Goal: Information Seeking & Learning: Understand process/instructions

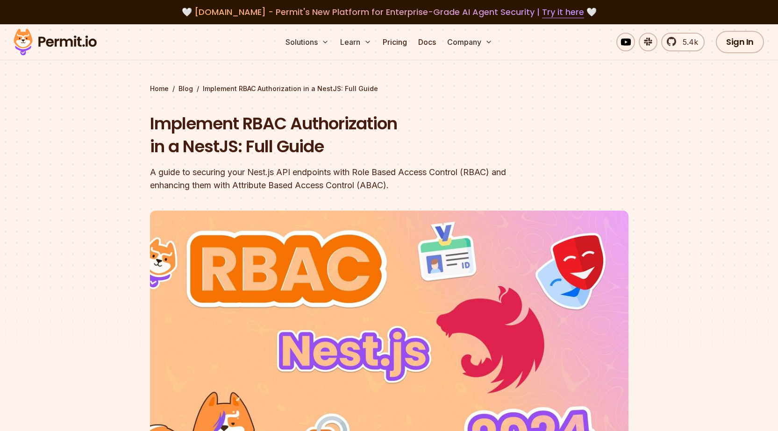
click at [392, 171] on div "A guide to securing your Nest.js API endpoints with Role Based Access Control (…" at bounding box center [329, 179] width 359 height 26
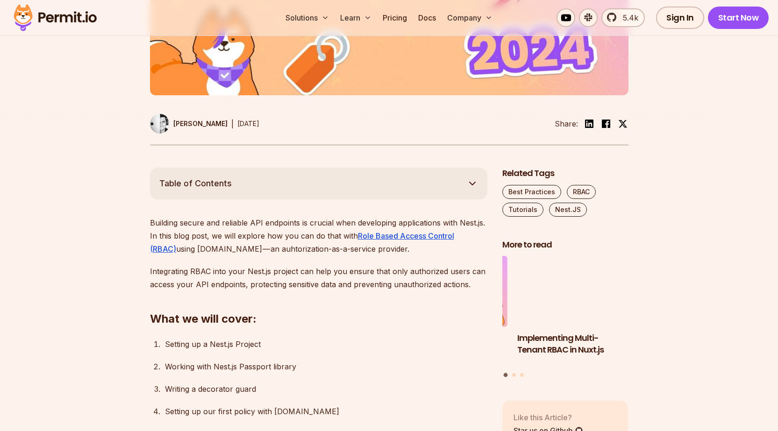
scroll to position [393, 0]
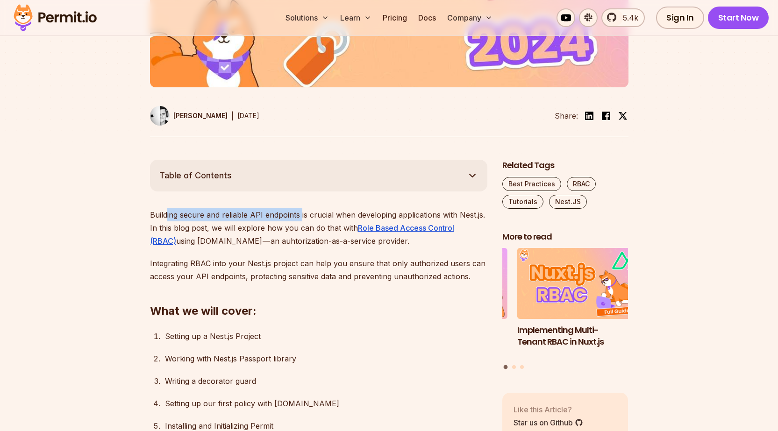
drag, startPoint x: 177, startPoint y: 217, endPoint x: 322, endPoint y: 218, distance: 144.9
click at [303, 217] on p "Building secure and reliable API endpoints is crucial when developing applicati…" at bounding box center [318, 227] width 337 height 39
drag, startPoint x: 328, startPoint y: 218, endPoint x: 339, endPoint y: 217, distance: 10.8
click at [333, 217] on p "Building secure and reliable API endpoints is crucial when developing applicati…" at bounding box center [318, 227] width 337 height 39
drag, startPoint x: 370, startPoint y: 215, endPoint x: 429, endPoint y: 215, distance: 59.3
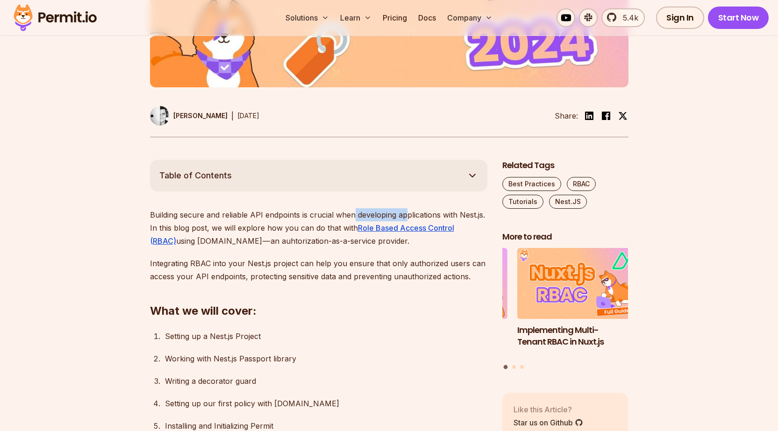
click at [412, 215] on p "Building secure and reliable API endpoints is crucial when developing applicati…" at bounding box center [318, 227] width 337 height 39
click at [443, 215] on p "Building secure and reliable API endpoints is crucial when developing applicati…" at bounding box center [318, 227] width 337 height 39
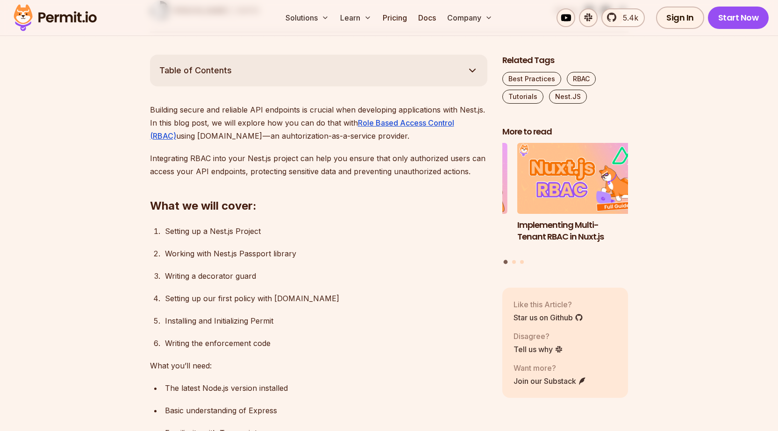
scroll to position [505, 0]
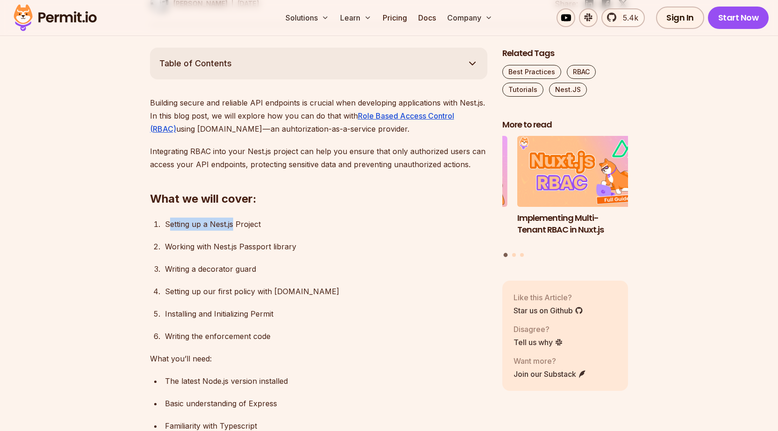
drag, startPoint x: 171, startPoint y: 227, endPoint x: 234, endPoint y: 227, distance: 63.5
click at [234, 227] on div "Setting up a Nest.js Project" at bounding box center [326, 224] width 322 height 13
click at [245, 227] on div "Setting up a Nest.js Project" at bounding box center [326, 224] width 322 height 13
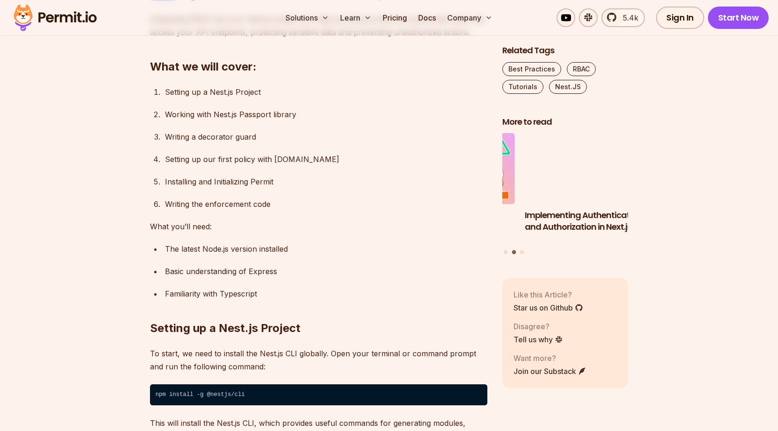
scroll to position [673, 0]
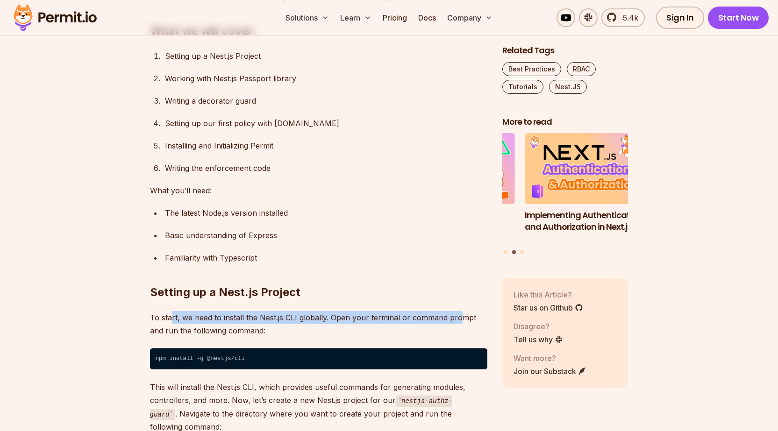
drag, startPoint x: 171, startPoint y: 314, endPoint x: 461, endPoint y: 316, distance: 290.2
click at [460, 316] on p "To start, we need to install the Nest.js CLI globally. Open your terminal or co…" at bounding box center [318, 324] width 337 height 26
click at [462, 316] on p "To start, we need to install the Nest.js CLI globally. Open your terminal or co…" at bounding box center [318, 324] width 337 height 26
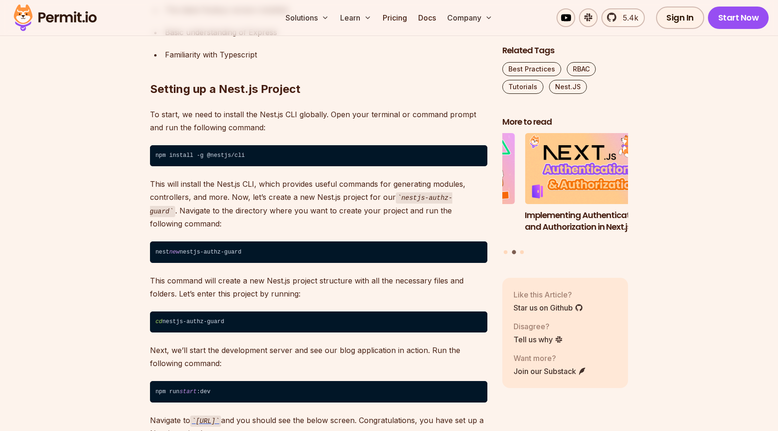
scroll to position [897, 0]
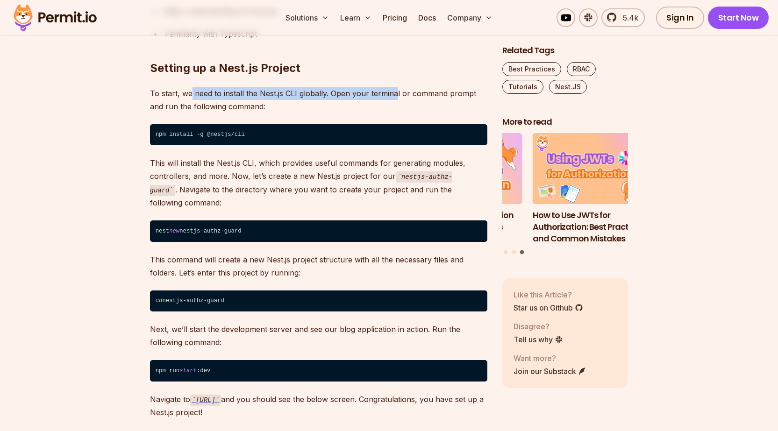
drag, startPoint x: 193, startPoint y: 97, endPoint x: 426, endPoint y: 94, distance: 232.7
click at [400, 98] on p "To start, we need to install the Nest.js CLI globally. Open your terminal or co…" at bounding box center [318, 100] width 337 height 26
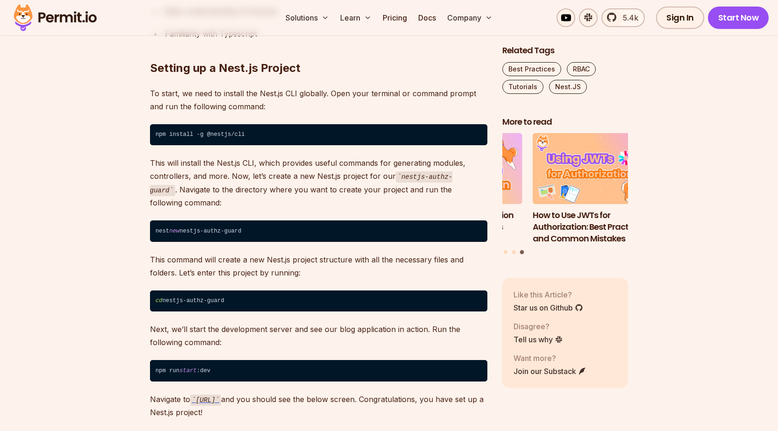
click at [426, 94] on p "To start, we need to install the Nest.js CLI globally. Open your terminal or co…" at bounding box center [318, 100] width 337 height 26
drag, startPoint x: 175, startPoint y: 167, endPoint x: 445, endPoint y: 165, distance: 270.1
click at [444, 165] on p "This will install the Nest.js CLI, which provides useful commands for generatin…" at bounding box center [318, 183] width 337 height 53
click at [452, 165] on p "This will install the Nest.js CLI, which provides useful commands for generatin…" at bounding box center [318, 183] width 337 height 53
drag, startPoint x: 241, startPoint y: 175, endPoint x: 394, endPoint y: 175, distance: 153.3
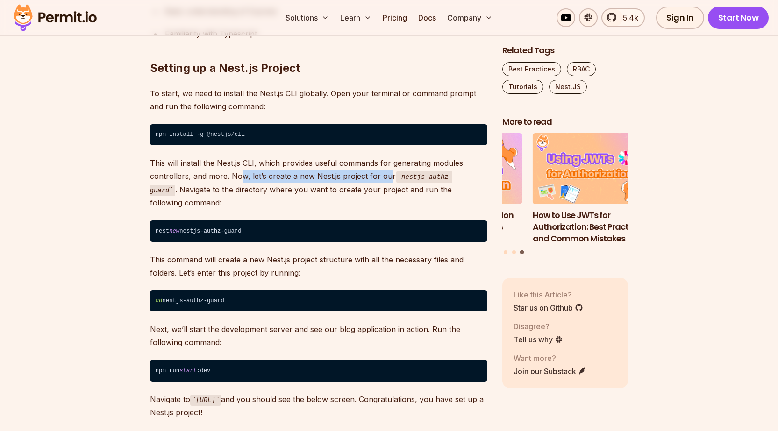
click at [390, 175] on p "This will install the Nest.js CLI, which provides useful commands for generatin…" at bounding box center [318, 183] width 337 height 53
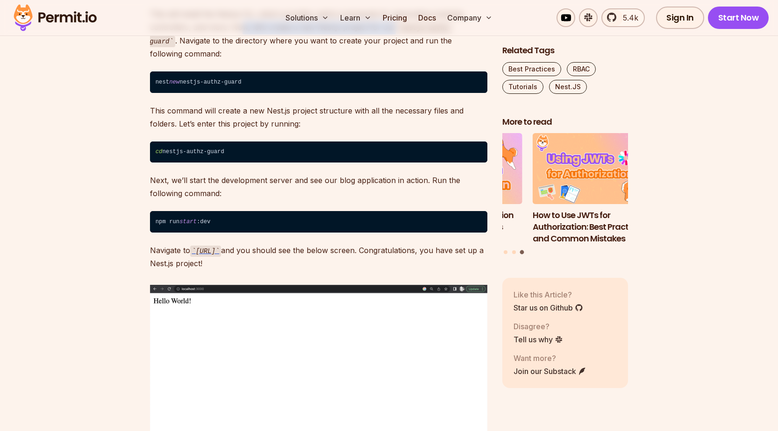
scroll to position [1065, 0]
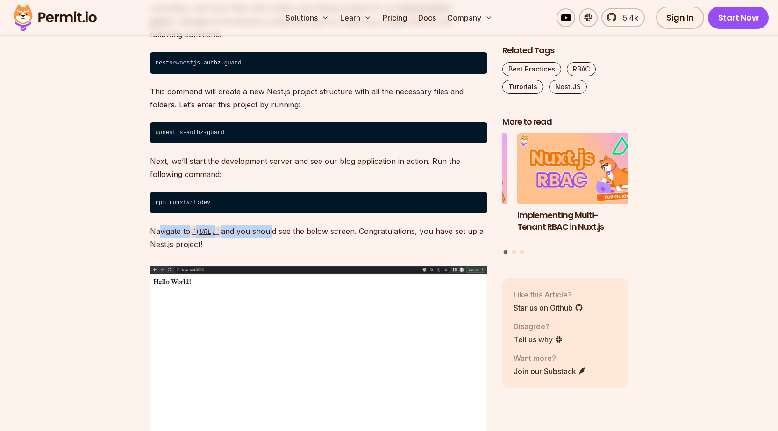
drag, startPoint x: 162, startPoint y: 233, endPoint x: 346, endPoint y: 233, distance: 184.1
click at [341, 233] on p "Navigate to [URL] and you should see the below screen. Congratulations, you hav…" at bounding box center [318, 238] width 337 height 27
drag, startPoint x: 359, startPoint y: 233, endPoint x: 451, endPoint y: 232, distance: 92.1
click at [443, 233] on p "Navigate to [URL] and you should see the below screen. Congratulations, you hav…" at bounding box center [318, 238] width 337 height 27
click at [451, 232] on p "Navigate to [URL] and you should see the below screen. Congratulations, you hav…" at bounding box center [318, 238] width 337 height 27
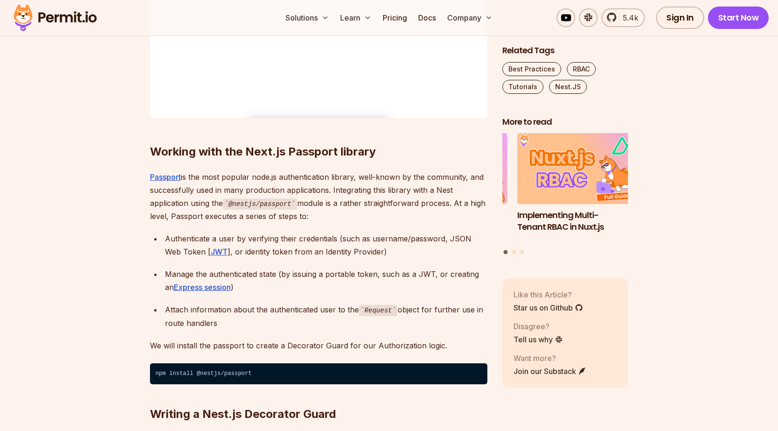
scroll to position [1402, 0]
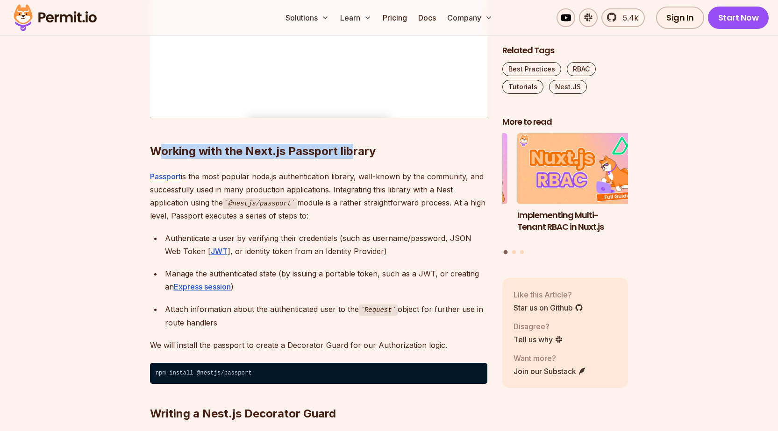
drag, startPoint x: 161, startPoint y: 153, endPoint x: 357, endPoint y: 152, distance: 196.7
click at [351, 154] on h2 "Working with the Next.js Passport library" at bounding box center [318, 133] width 337 height 52
drag, startPoint x: 361, startPoint y: 151, endPoint x: 326, endPoint y: 191, distance: 53.0
click at [360, 151] on h2 "Working with the Next.js Passport library" at bounding box center [318, 133] width 337 height 52
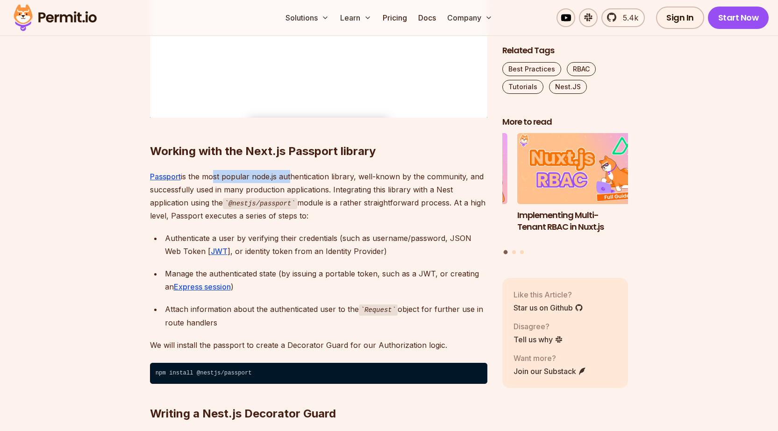
drag, startPoint x: 210, startPoint y: 177, endPoint x: 335, endPoint y: 177, distance: 124.3
click at [293, 177] on p "Passport is the most popular node.js authentication library, well-known by the …" at bounding box center [318, 196] width 337 height 53
drag, startPoint x: 335, startPoint y: 177, endPoint x: 348, endPoint y: 176, distance: 13.1
click at [339, 176] on p "Passport is the most popular node.js authentication library, well-known by the …" at bounding box center [318, 196] width 337 height 53
click at [348, 176] on p "Passport is the most popular node.js authentication library, well-known by the …" at bounding box center [318, 196] width 337 height 53
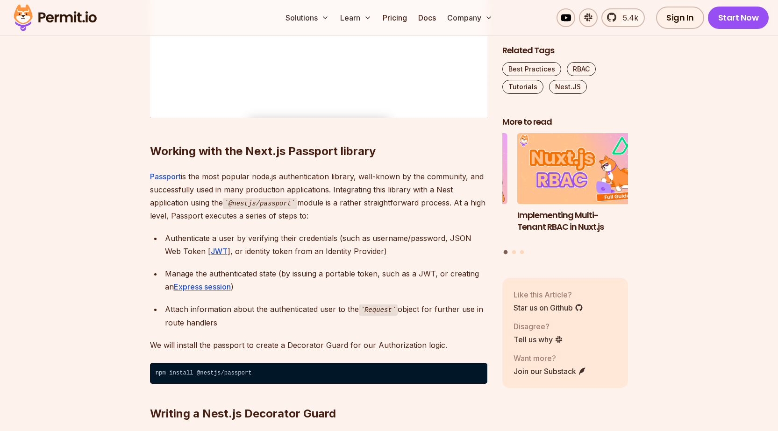
click at [347, 187] on p "Passport is the most popular node.js authentication library, well-known by the …" at bounding box center [318, 196] width 337 height 53
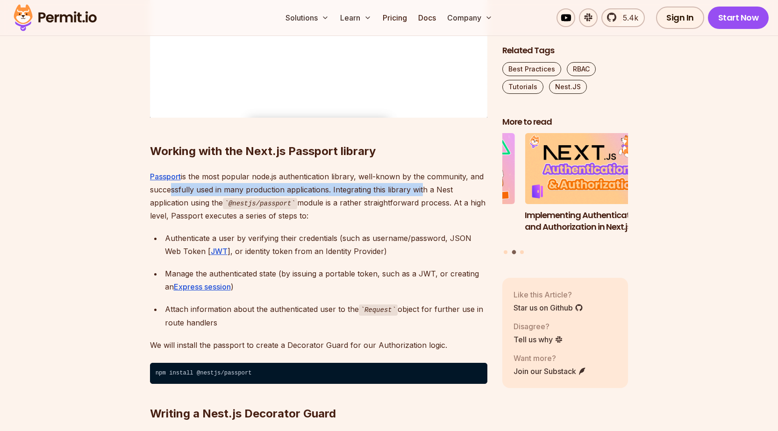
drag, startPoint x: 168, startPoint y: 192, endPoint x: 420, endPoint y: 191, distance: 251.9
click at [420, 191] on p "Passport is the most popular node.js authentication library, well-known by the …" at bounding box center [318, 196] width 337 height 53
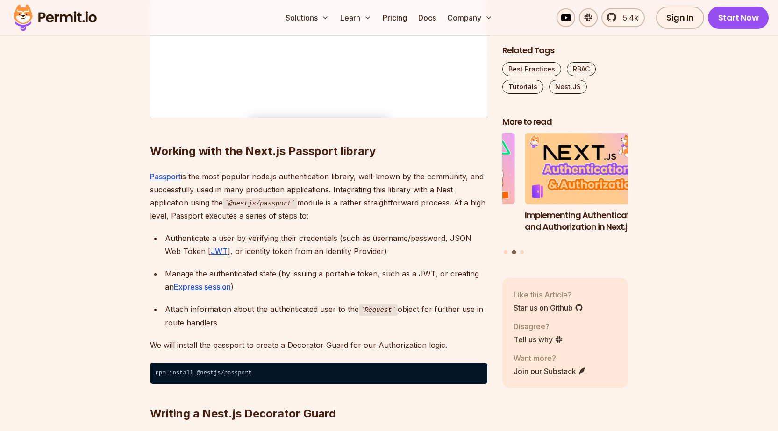
click at [434, 190] on p "Passport is the most popular node.js authentication library, well-known by the …" at bounding box center [318, 196] width 337 height 53
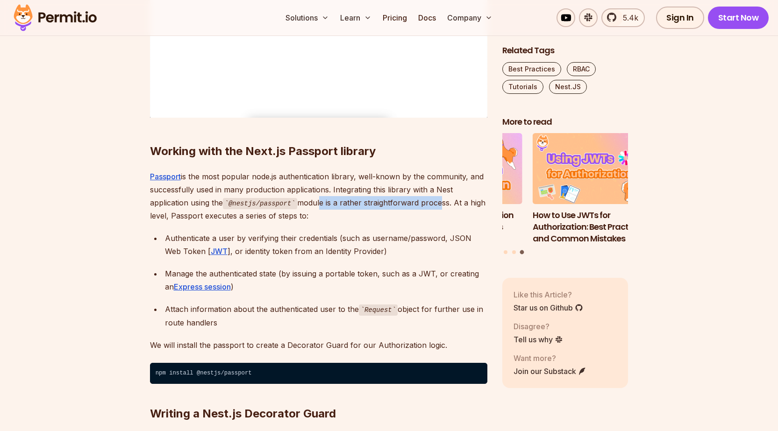
drag, startPoint x: 320, startPoint y: 204, endPoint x: 439, endPoint y: 202, distance: 119.2
click at [439, 202] on p "Passport is the most popular node.js authentication library, well-known by the …" at bounding box center [318, 196] width 337 height 53
drag, startPoint x: 182, startPoint y: 218, endPoint x: 286, endPoint y: 217, distance: 104.2
click at [285, 217] on p "Passport is the most popular node.js authentication library, well-known by the …" at bounding box center [318, 196] width 337 height 53
click at [292, 217] on p "Passport is the most popular node.js authentication library, well-known by the …" at bounding box center [318, 196] width 337 height 53
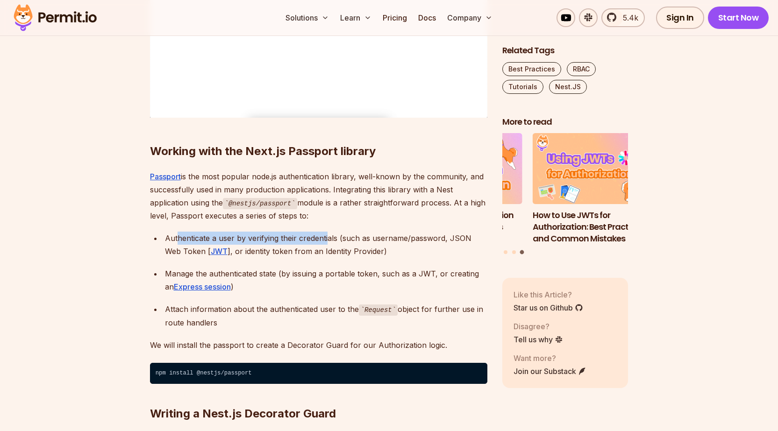
drag, startPoint x: 178, startPoint y: 236, endPoint x: 333, endPoint y: 236, distance: 154.7
click at [328, 236] on div "Authenticate a user by verifying their credentials (such as username/password, …" at bounding box center [326, 245] width 322 height 26
drag, startPoint x: 241, startPoint y: 252, endPoint x: 350, endPoint y: 253, distance: 108.9
click at [340, 253] on div "Authenticate a user by verifying their credentials (such as username/password, …" at bounding box center [326, 245] width 322 height 26
click at [350, 253] on div "Authenticate a user by verifying their credentials (such as username/password, …" at bounding box center [326, 245] width 322 height 26
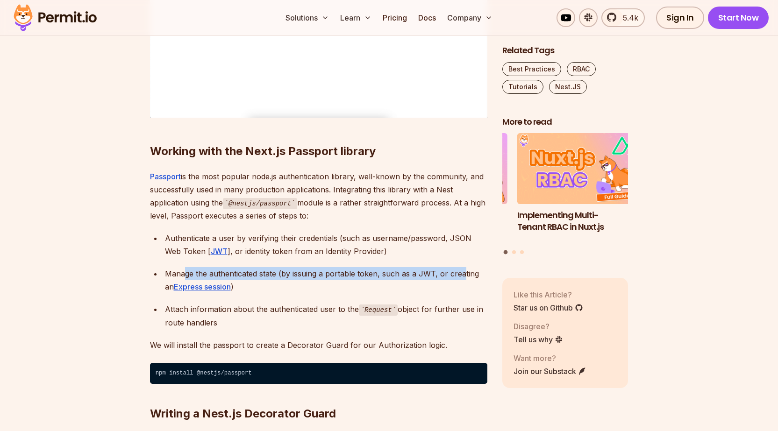
drag, startPoint x: 183, startPoint y: 271, endPoint x: 461, endPoint y: 272, distance: 278.5
click at [462, 272] on div "Manage the authenticated state (by issuing a portable token, such as a JWT, or …" at bounding box center [326, 280] width 322 height 26
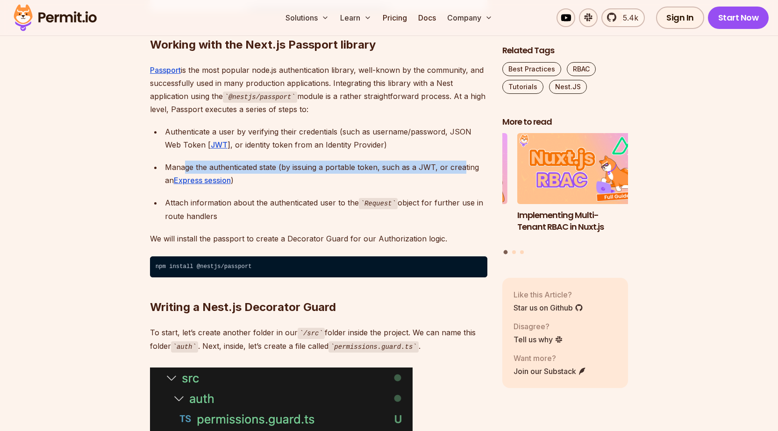
scroll to position [1514, 0]
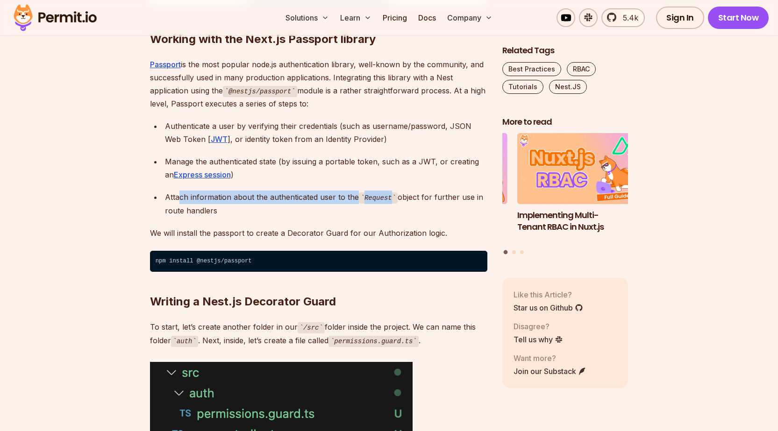
drag, startPoint x: 181, startPoint y: 198, endPoint x: 377, endPoint y: 216, distance: 196.2
click at [395, 203] on div "Attach information about the authenticated user to the Request object for furth…" at bounding box center [326, 204] width 322 height 27
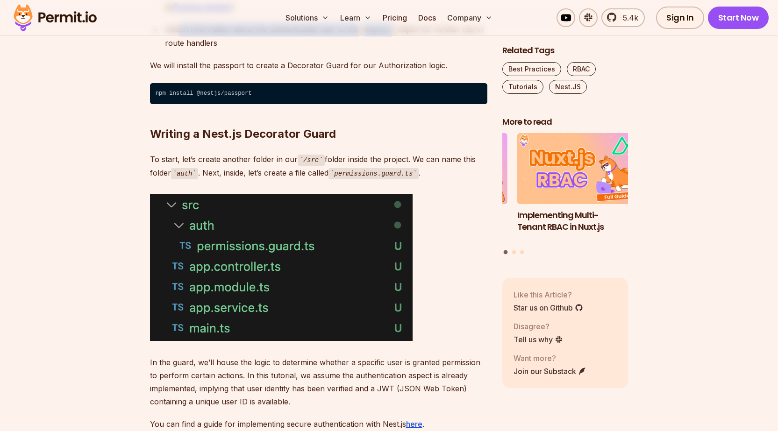
scroll to position [1682, 0]
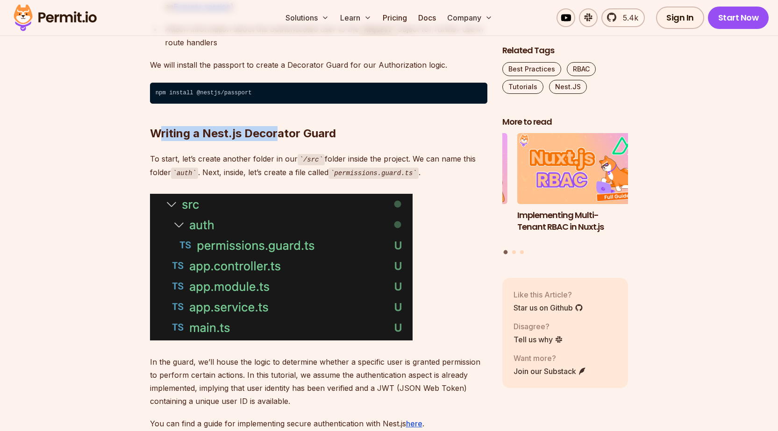
drag, startPoint x: 197, startPoint y: 134, endPoint x: 313, endPoint y: 135, distance: 115.4
click at [296, 135] on h2 "Writing a Nest.js Decorator Guard" at bounding box center [318, 115] width 337 height 52
drag, startPoint x: 322, startPoint y: 135, endPoint x: 328, endPoint y: 135, distance: 5.6
click at [323, 135] on h2 "Writing a Nest.js Decorator Guard" at bounding box center [318, 115] width 337 height 52
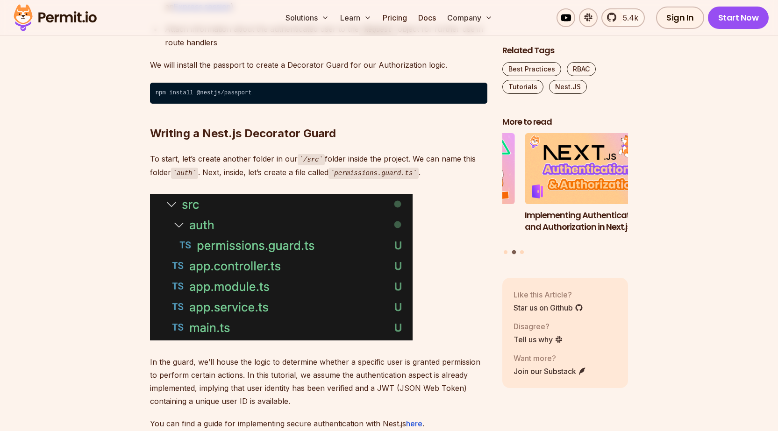
click at [322, 135] on h2 "Writing a Nest.js Decorator Guard" at bounding box center [318, 115] width 337 height 52
click at [329, 134] on h2 "Writing a Nest.js Decorator Guard" at bounding box center [318, 115] width 337 height 52
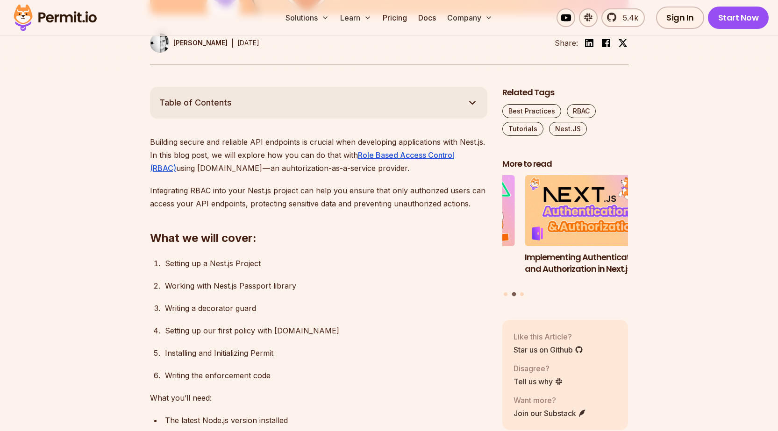
scroll to position [561, 0]
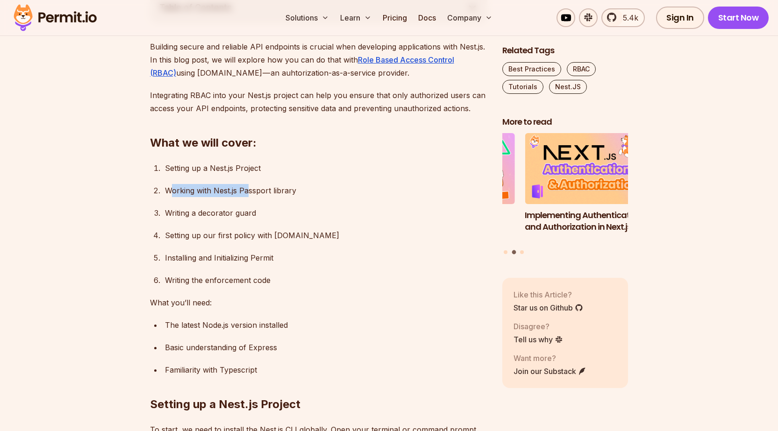
drag, startPoint x: 173, startPoint y: 190, endPoint x: 258, endPoint y: 193, distance: 84.6
click at [250, 193] on div "Working with Nest.js Passport library" at bounding box center [326, 190] width 322 height 13
click at [276, 193] on div "Working with Nest.js Passport library" at bounding box center [326, 190] width 322 height 13
click at [285, 192] on div "Working with Nest.js Passport library" at bounding box center [326, 190] width 322 height 13
click at [288, 192] on div "Working with Nest.js Passport library" at bounding box center [326, 190] width 322 height 13
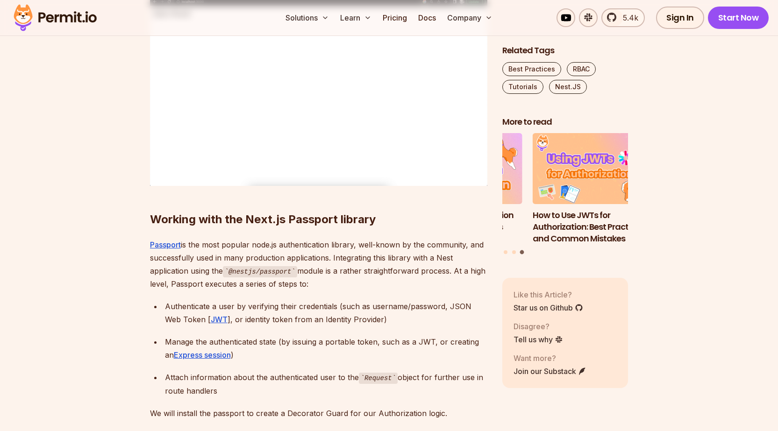
scroll to position [1402, 0]
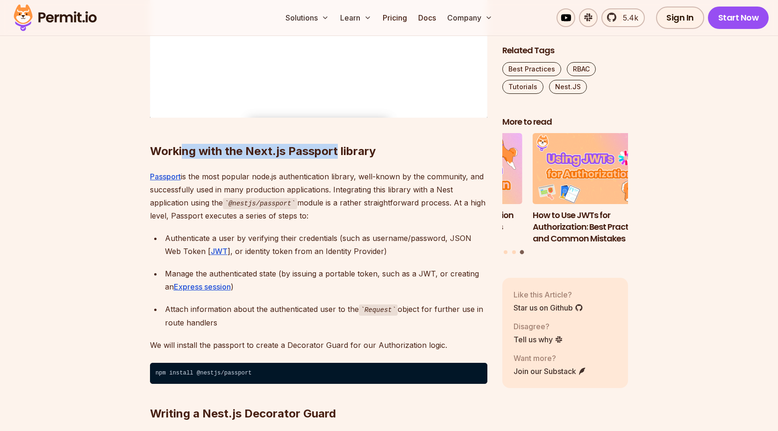
drag, startPoint x: 182, startPoint y: 149, endPoint x: 345, endPoint y: 150, distance: 163.1
click at [342, 150] on h2 "Working with the Next.js Passport library" at bounding box center [318, 133] width 337 height 52
click at [352, 149] on h2 "Working with the Next.js Passport library" at bounding box center [318, 133] width 337 height 52
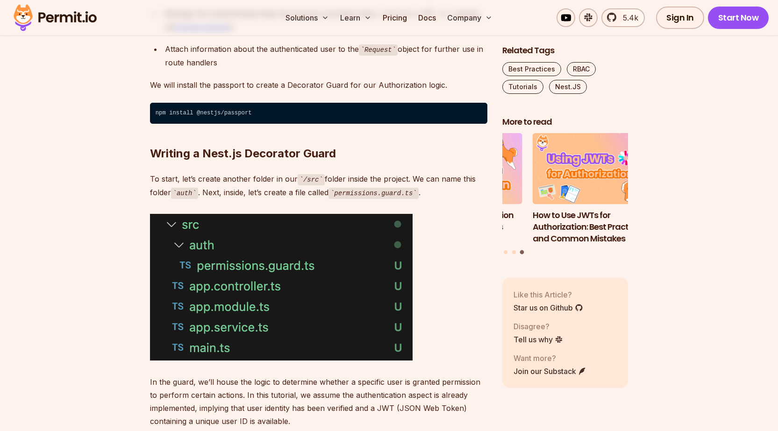
scroll to position [1682, 0]
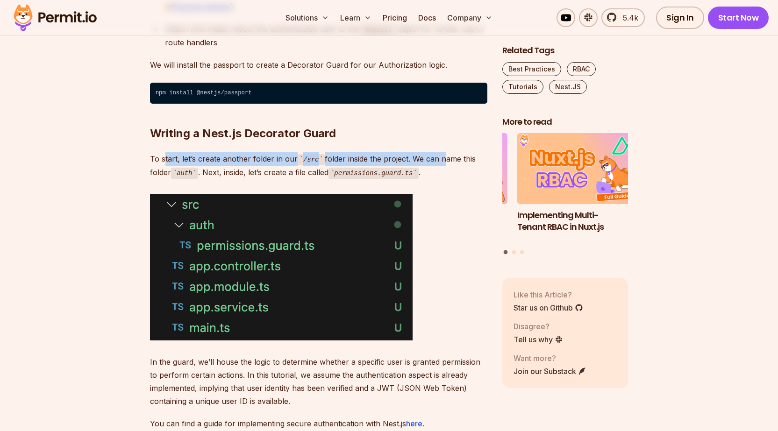
drag, startPoint x: 178, startPoint y: 159, endPoint x: 447, endPoint y: 160, distance: 268.7
click at [443, 160] on p "To start, let’s create another folder in our /src folder inside the project. We…" at bounding box center [318, 165] width 337 height 27
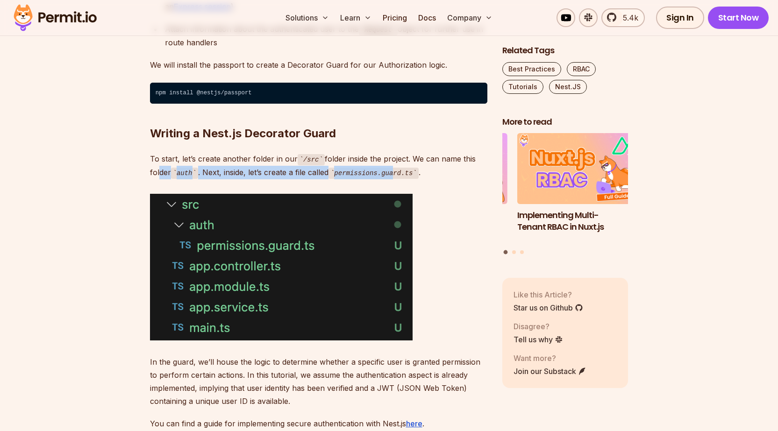
drag, startPoint x: 194, startPoint y: 172, endPoint x: 409, endPoint y: 172, distance: 215.4
click at [397, 172] on p "To start, let’s create another folder in our /src folder inside the project. We…" at bounding box center [318, 165] width 337 height 27
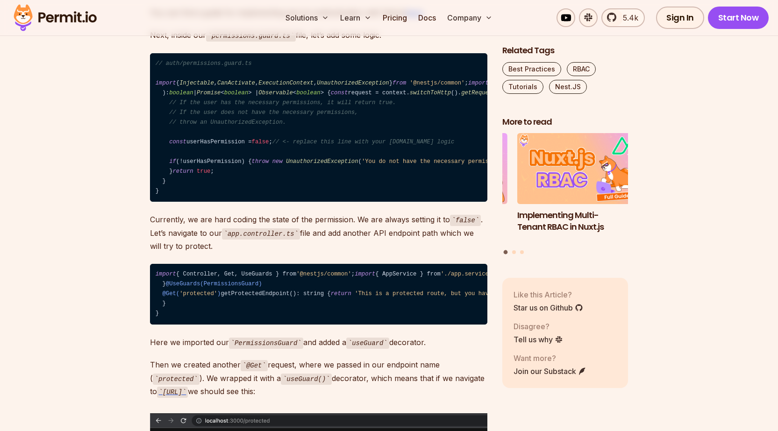
scroll to position [2131, 0]
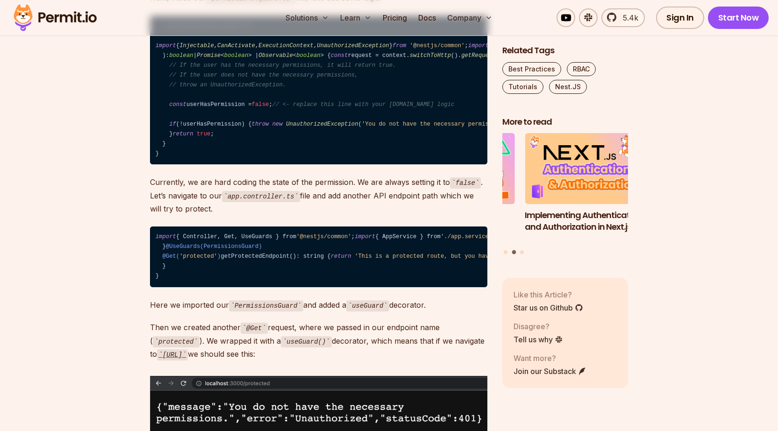
drag, startPoint x: 192, startPoint y: 142, endPoint x: 323, endPoint y: 144, distance: 131.3
click at [506, 59] on span "// Add the authorization logic here with [DOMAIN_NAME]." at bounding box center [600, 55] width 189 height 7
drag, startPoint x: 335, startPoint y: 144, endPoint x: 325, endPoint y: 146, distance: 9.5
click at [506, 59] on span "// Add the authorization logic here with [DOMAIN_NAME]." at bounding box center [600, 55] width 189 height 7
drag, startPoint x: 315, startPoint y: 143, endPoint x: 337, endPoint y: 143, distance: 22.0
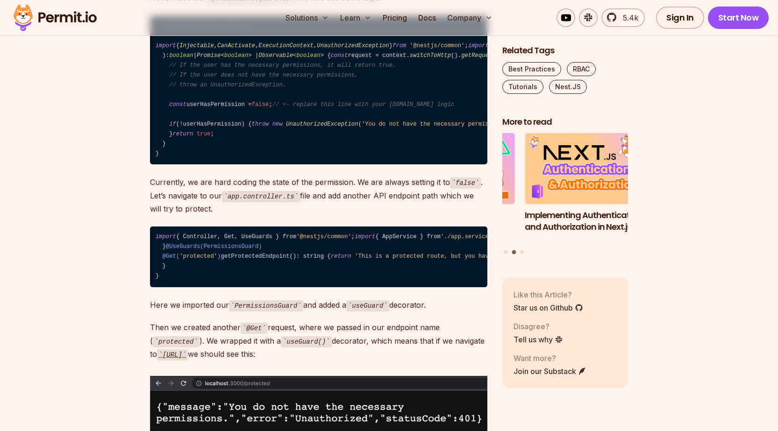
click at [506, 59] on span "// Add the authorization logic here with [DOMAIN_NAME]." at bounding box center [600, 55] width 189 height 7
drag, startPoint x: 191, startPoint y: 153, endPoint x: 376, endPoint y: 153, distance: 184.6
click at [376, 69] on span "// If the user has the necessary permissions, it will return true." at bounding box center [282, 65] width 227 height 7
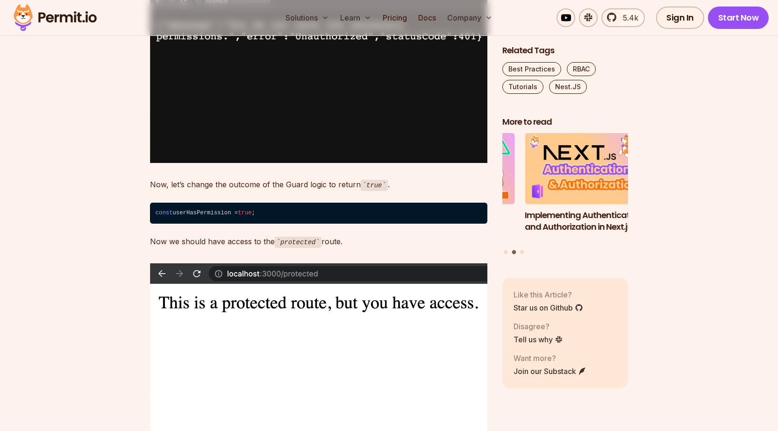
scroll to position [2523, 0]
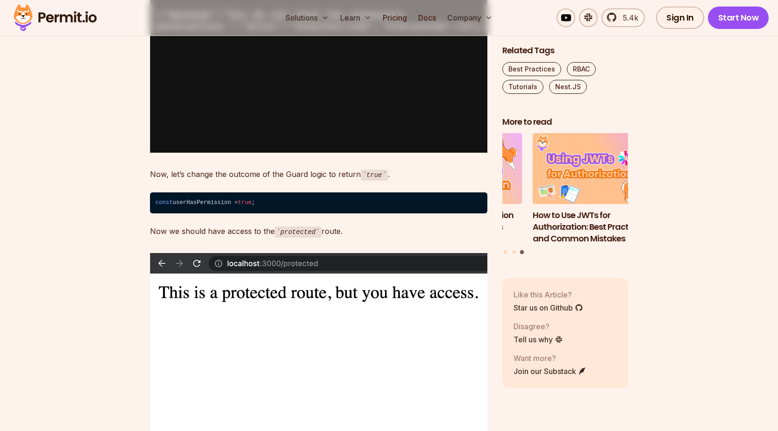
drag, startPoint x: 187, startPoint y: 200, endPoint x: 421, endPoint y: 197, distance: 234.1
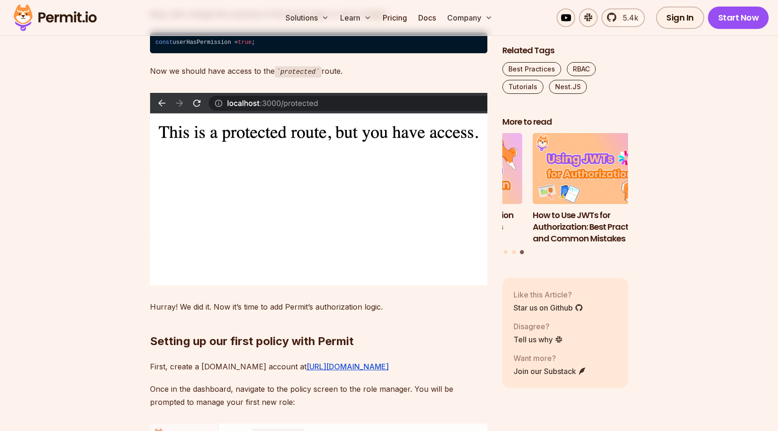
scroll to position [2692, 0]
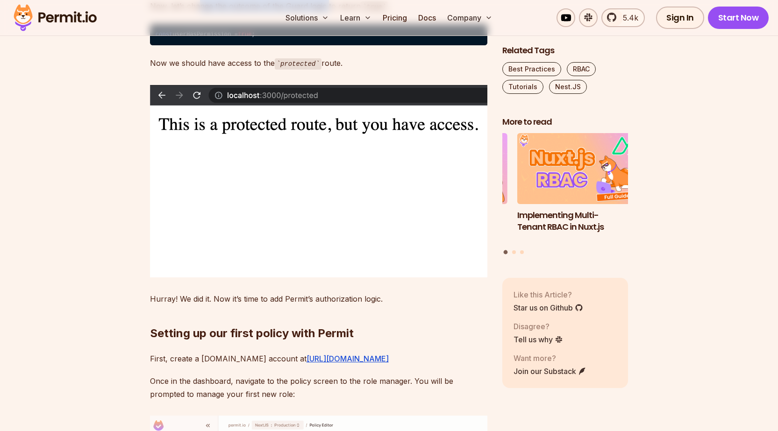
drag, startPoint x: 249, startPoint y: 270, endPoint x: 335, endPoint y: 270, distance: 85.5
click at [327, 13] on p "Now, let’s change the outcome of the Guard logic to return true ." at bounding box center [318, 7] width 337 height 14
click at [349, 13] on p "Now, let’s change the outcome of the Guard logic to return true ." at bounding box center [318, 7] width 337 height 14
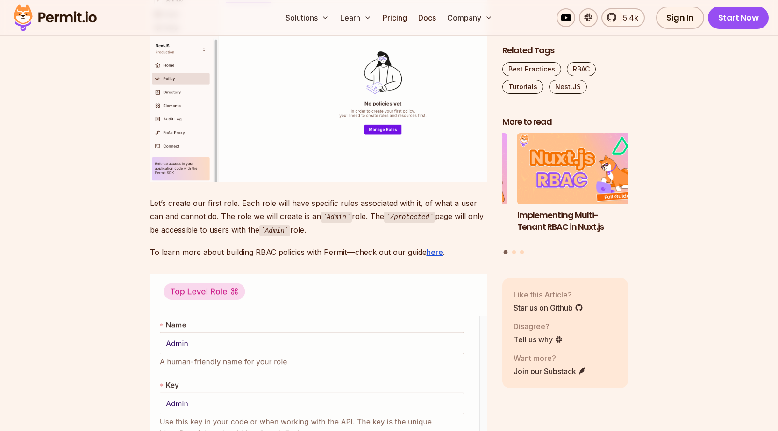
scroll to position [3140, 0]
drag, startPoint x: 168, startPoint y: 146, endPoint x: 325, endPoint y: 146, distance: 157.0
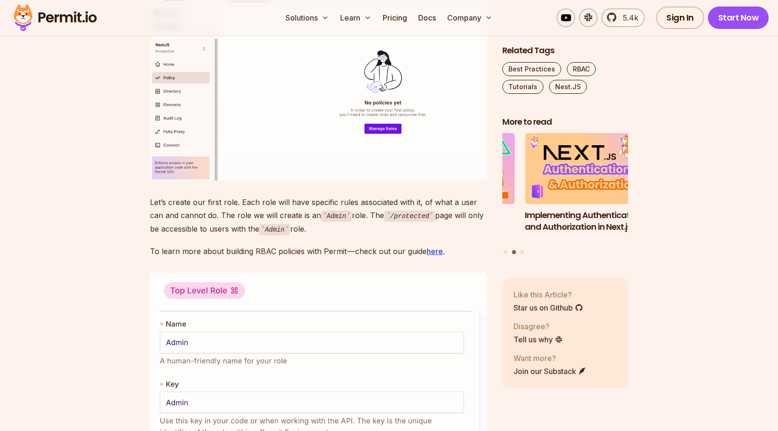
drag, startPoint x: 177, startPoint y: 171, endPoint x: 211, endPoint y: 171, distance: 34.1
drag, startPoint x: 224, startPoint y: 173, endPoint x: 250, endPoint y: 173, distance: 25.7
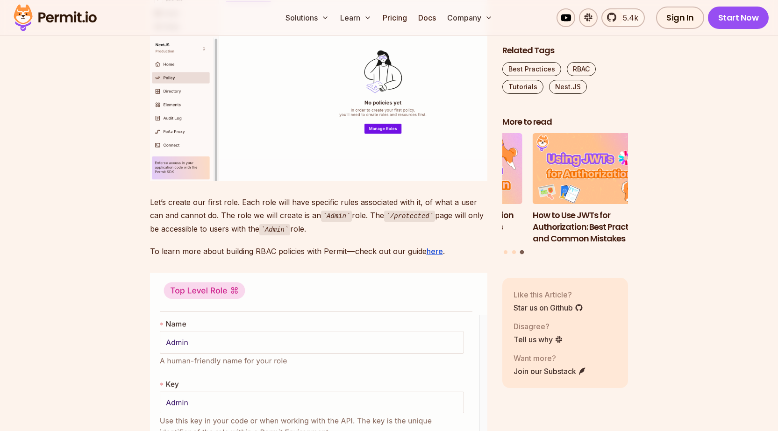
drag, startPoint x: 158, startPoint y: 197, endPoint x: 187, endPoint y: 196, distance: 29.0
drag, startPoint x: 201, startPoint y: 196, endPoint x: 428, endPoint y: 196, distance: 226.6
drag, startPoint x: 446, startPoint y: 194, endPoint x: 160, endPoint y: 191, distance: 286.5
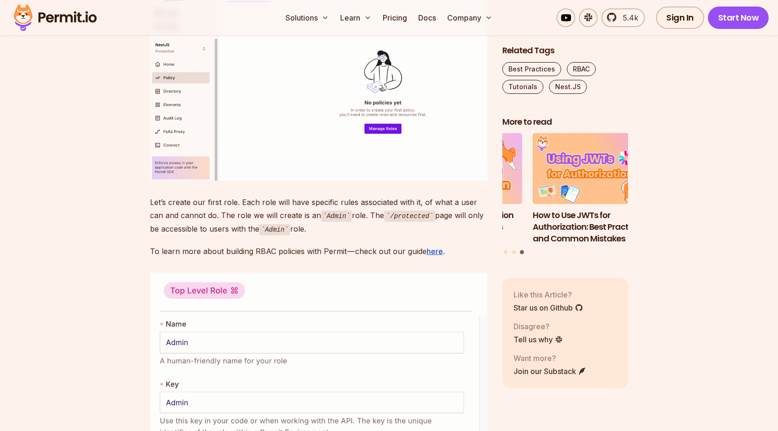
drag, startPoint x: 167, startPoint y: 210, endPoint x: 212, endPoint y: 210, distance: 44.9
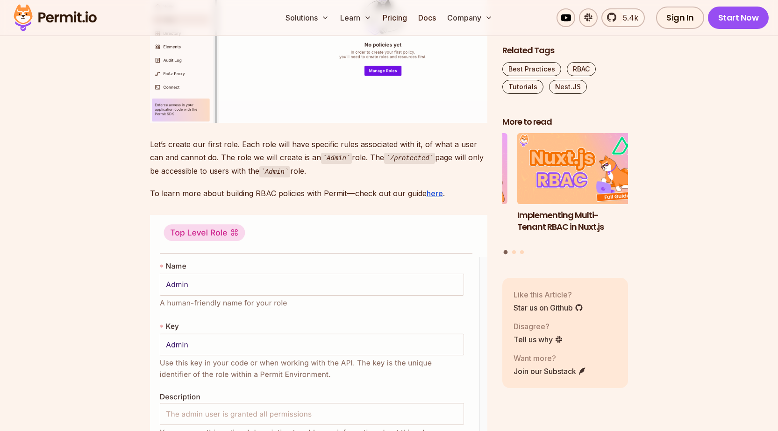
scroll to position [3364, 0]
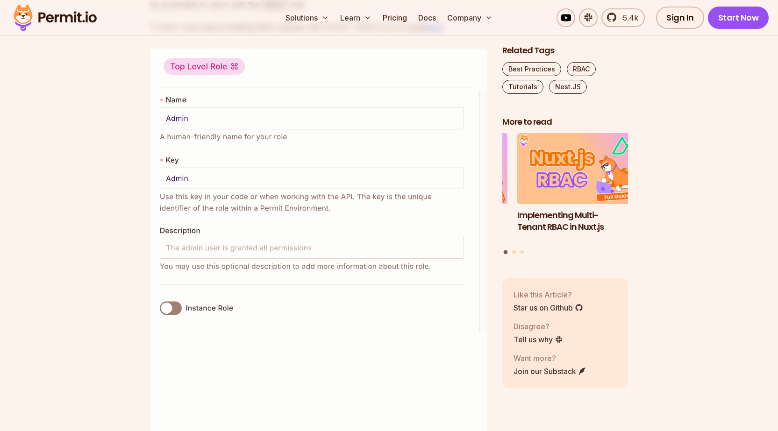
drag, startPoint x: 174, startPoint y: 242, endPoint x: 412, endPoint y: 242, distance: 237.8
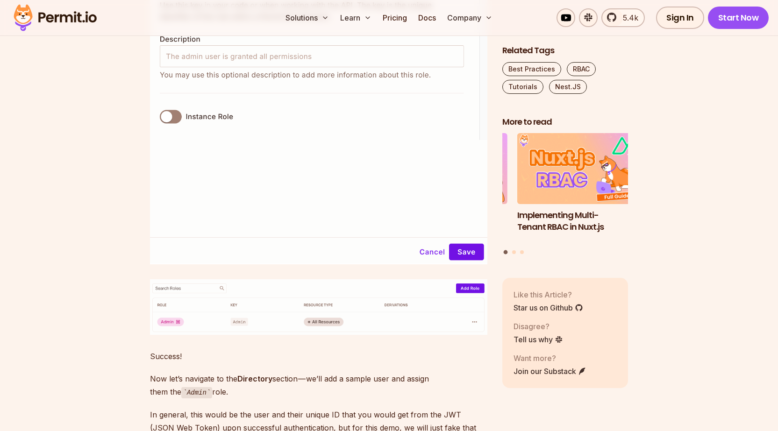
scroll to position [3589, 0]
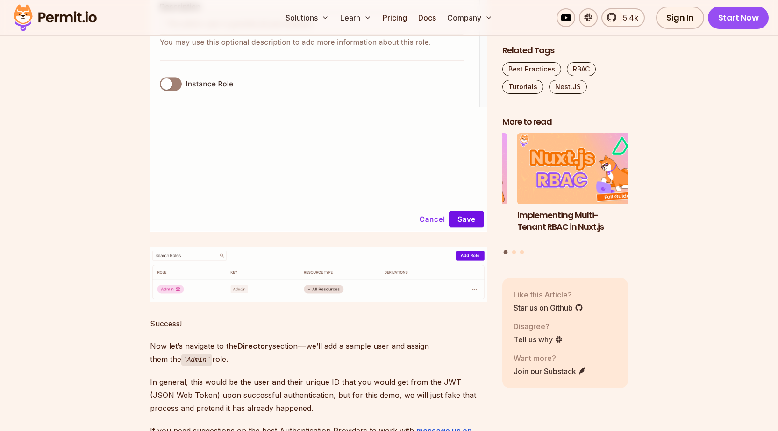
click at [380, 231] on img at bounding box center [318, 27] width 337 height 407
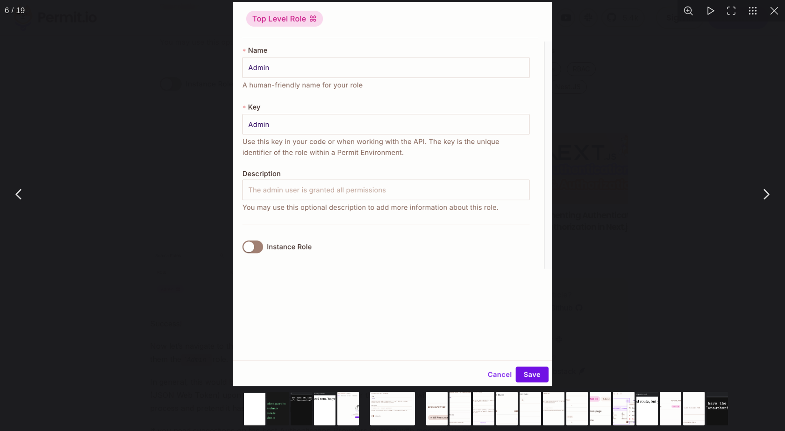
click at [643, 185] on div "You can close this modal content with the ESC key" at bounding box center [392, 194] width 785 height 388
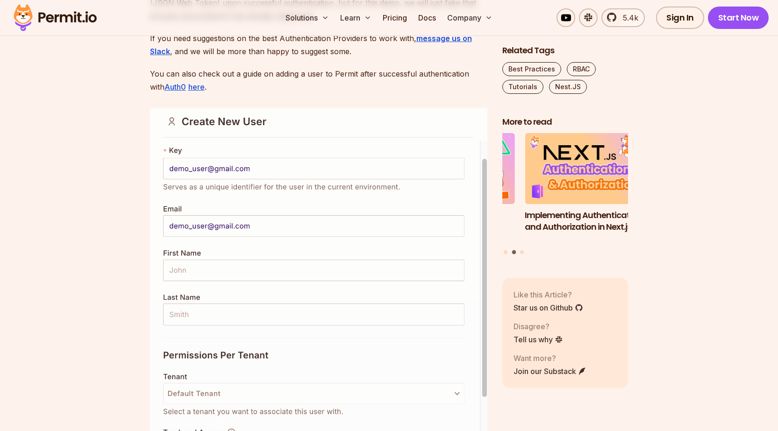
scroll to position [4037, 0]
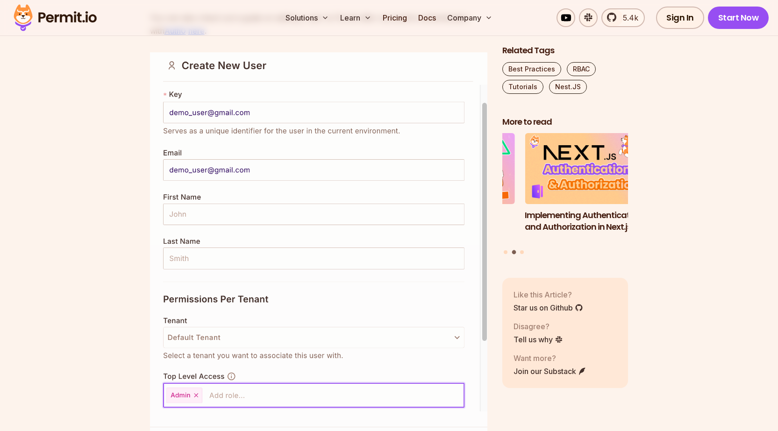
drag, startPoint x: 195, startPoint y: 160, endPoint x: 332, endPoint y: 160, distance: 137.4
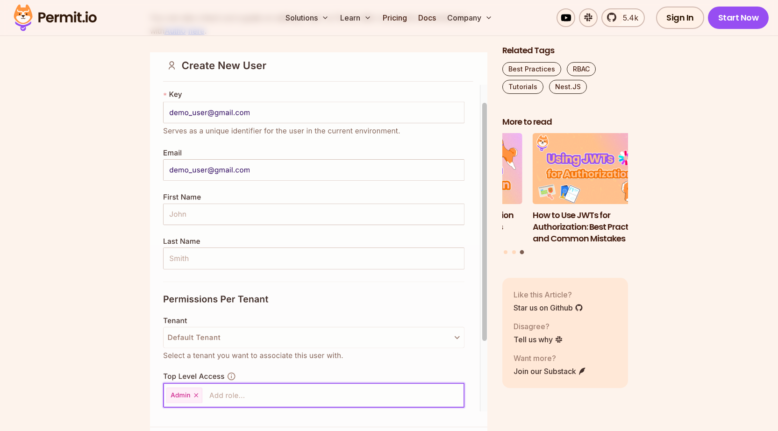
drag, startPoint x: 330, startPoint y: 160, endPoint x: 436, endPoint y: 161, distance: 105.6
drag, startPoint x: 266, startPoint y: 197, endPoint x: 352, endPoint y: 197, distance: 85.5
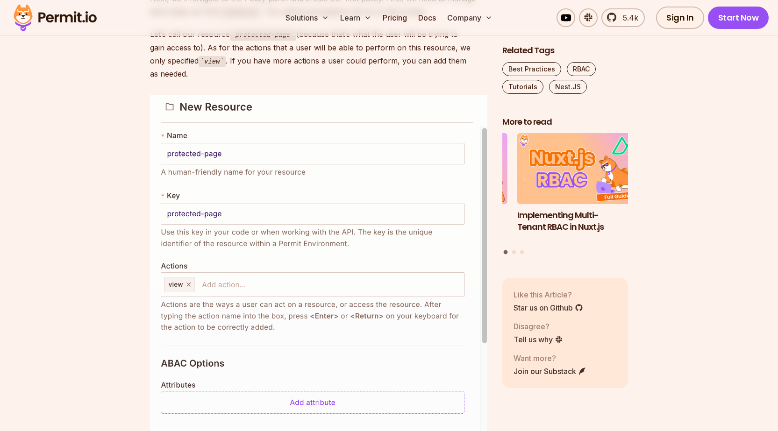
scroll to position [4542, 0]
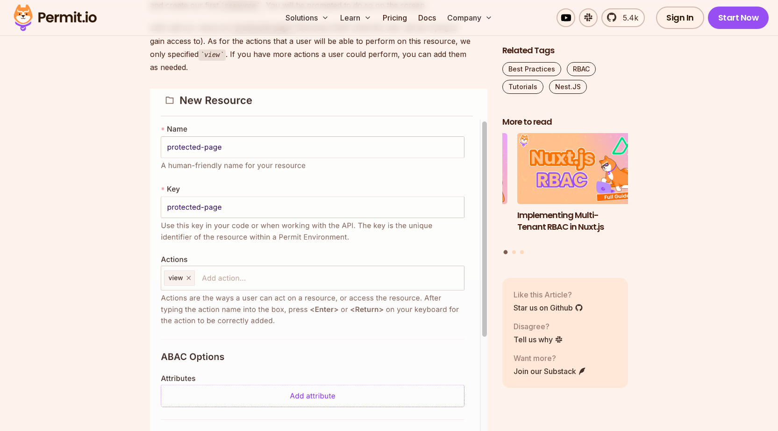
drag, startPoint x: 160, startPoint y: 233, endPoint x: 265, endPoint y: 232, distance: 105.1
drag, startPoint x: 156, startPoint y: 234, endPoint x: 286, endPoint y: 232, distance: 130.4
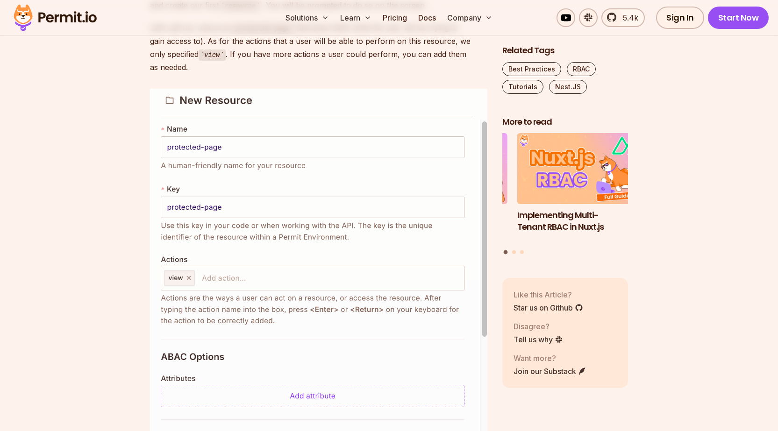
drag, startPoint x: 159, startPoint y: 253, endPoint x: 377, endPoint y: 257, distance: 217.3
drag, startPoint x: 401, startPoint y: 256, endPoint x: 478, endPoint y: 257, distance: 77.1
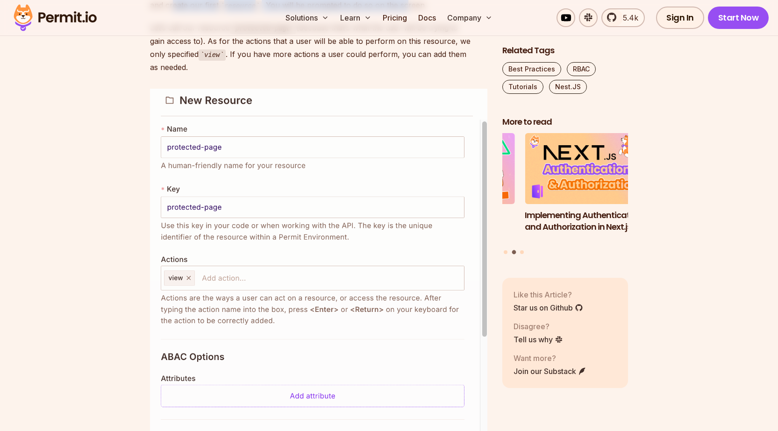
drag, startPoint x: 159, startPoint y: 267, endPoint x: 393, endPoint y: 268, distance: 234.1
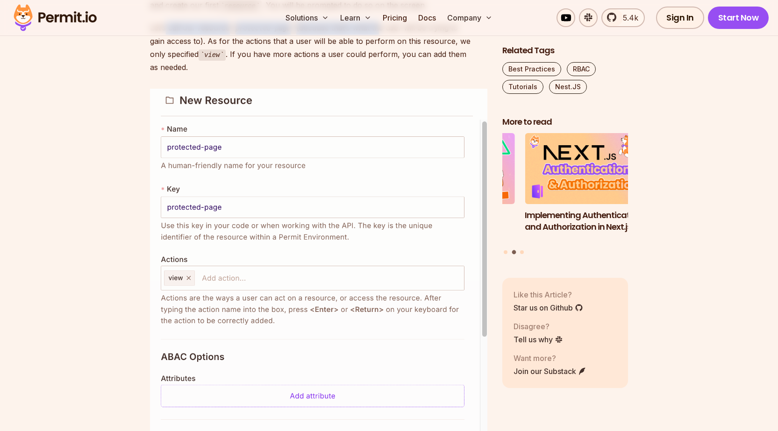
drag, startPoint x: 166, startPoint y: 292, endPoint x: 377, endPoint y: 292, distance: 211.2
click at [377, 74] on p "Let’s call our resource protected-page (because that’s what the user will be tr…" at bounding box center [318, 47] width 337 height 53
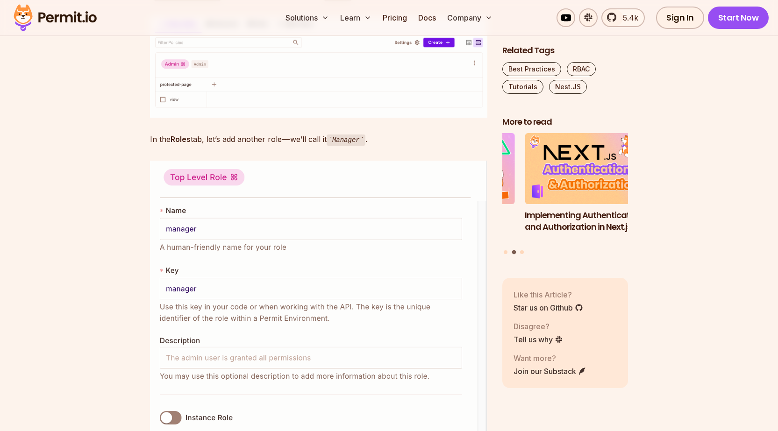
scroll to position [5215, 0]
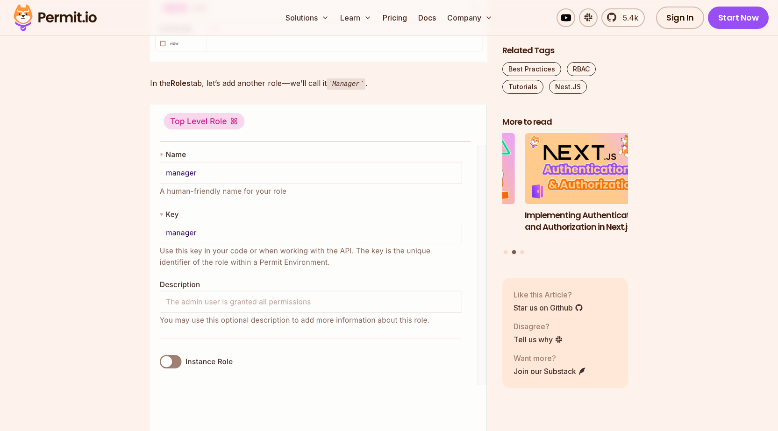
drag, startPoint x: 186, startPoint y: 192, endPoint x: 450, endPoint y: 193, distance: 264.5
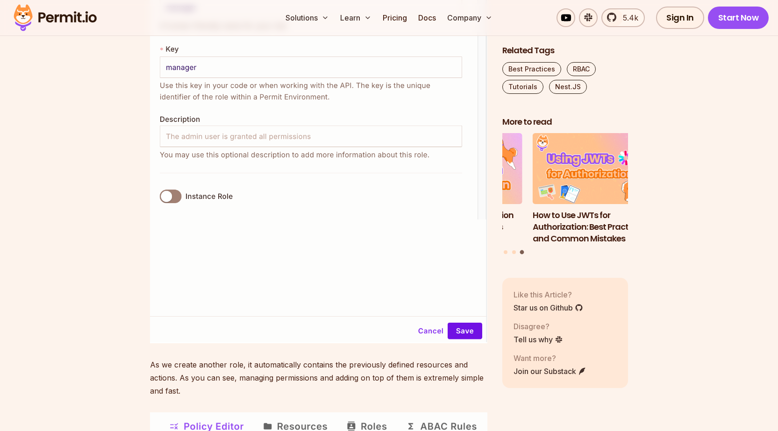
scroll to position [5383, 0]
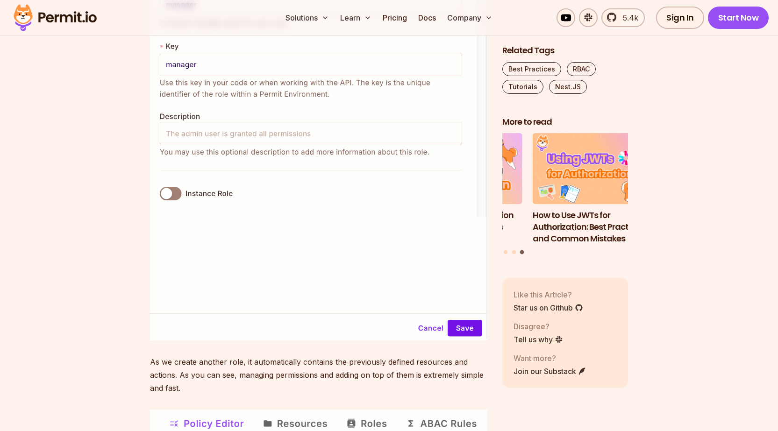
drag, startPoint x: 159, startPoint y: 175, endPoint x: 349, endPoint y: 178, distance: 189.7
drag, startPoint x: 170, startPoint y: 179, endPoint x: 322, endPoint y: 179, distance: 152.3
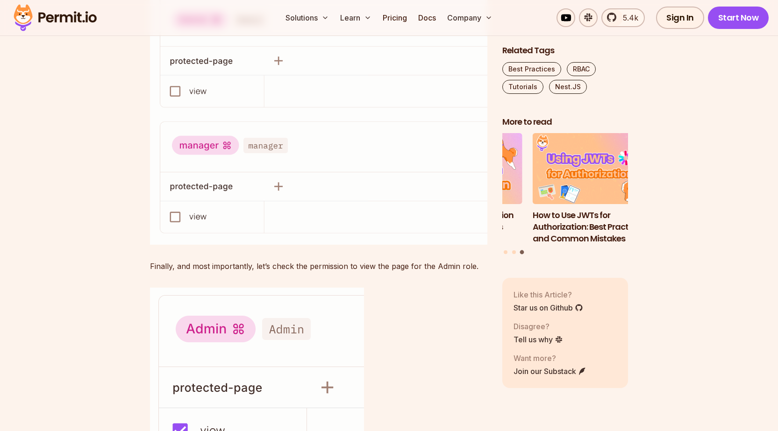
scroll to position [5888, 0]
